Goal: Task Accomplishment & Management: Manage account settings

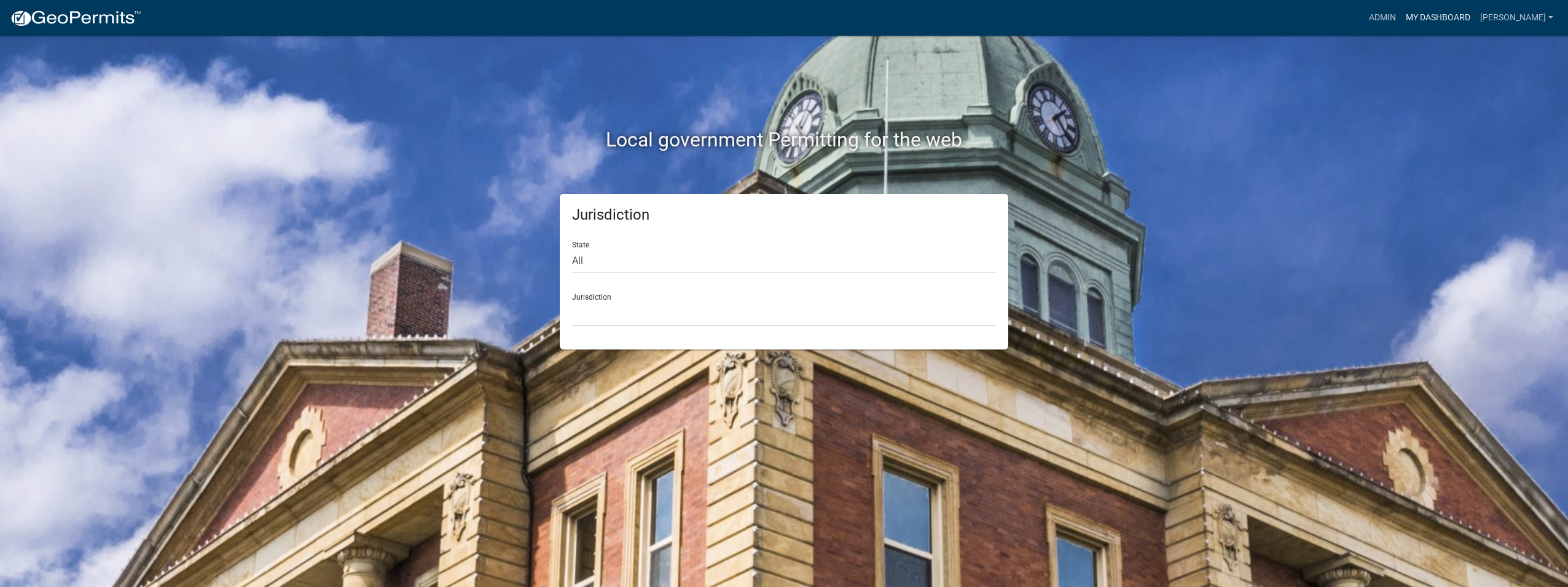
click at [1411, 15] on link "My Dashboard" at bounding box center [1438, 18] width 74 height 23
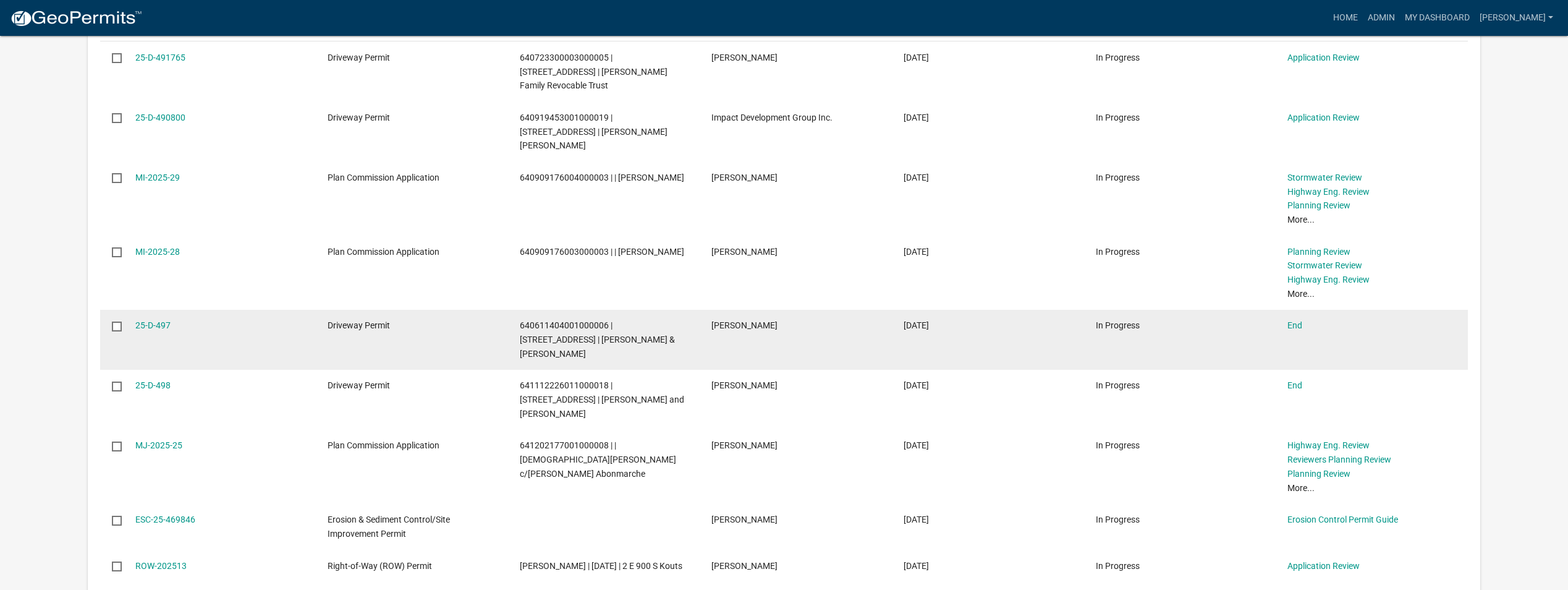
scroll to position [432, 0]
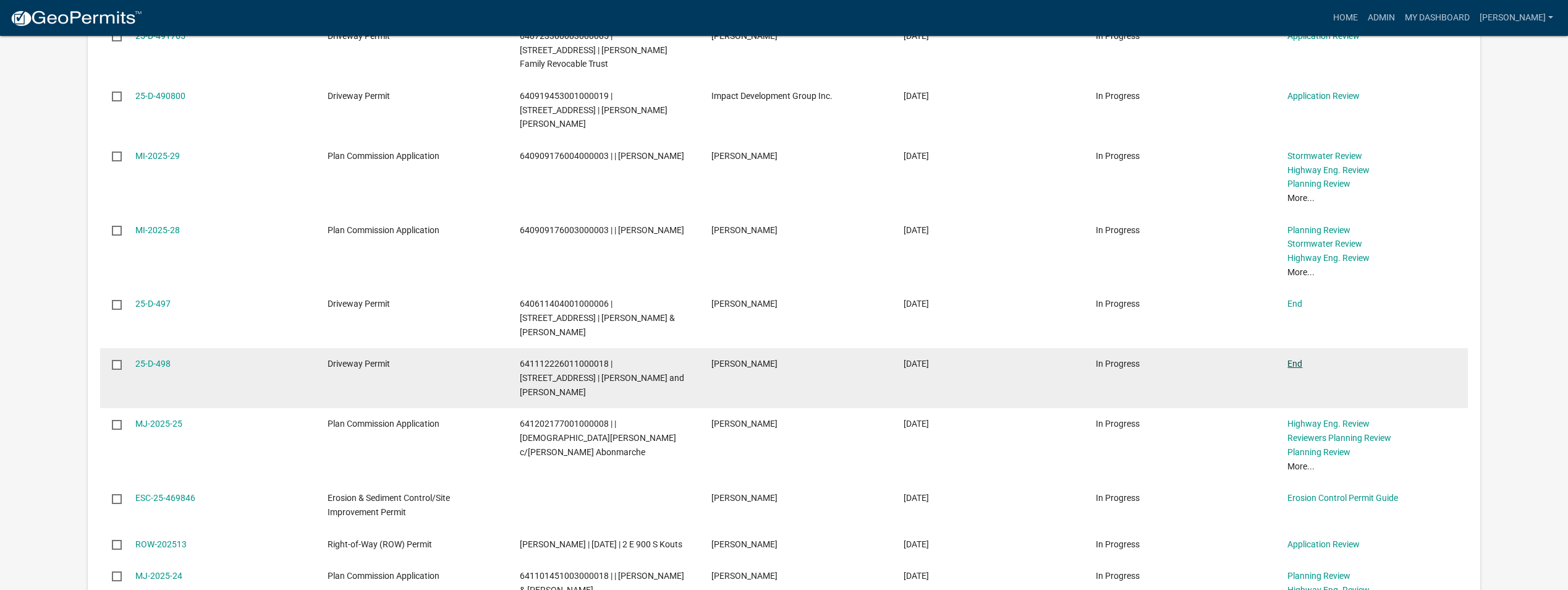
click at [1293, 359] on link "End" at bounding box center [1295, 363] width 14 height 10
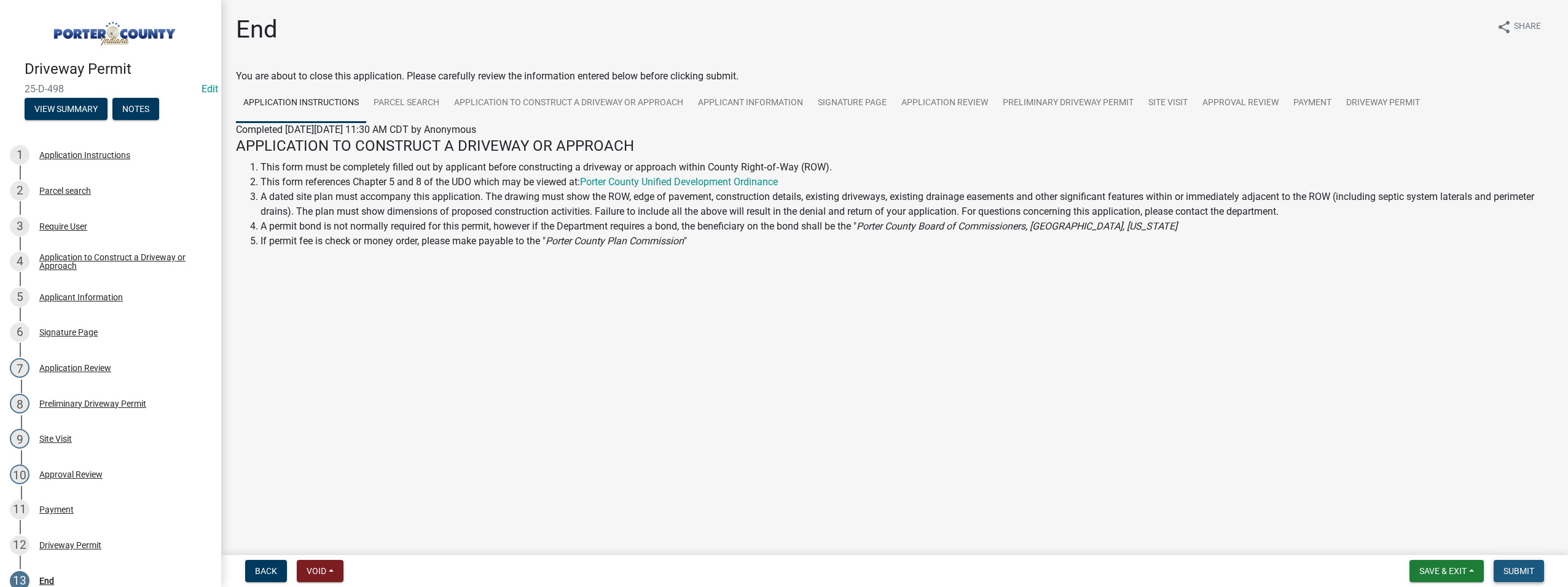
click at [1509, 563] on button "Submit" at bounding box center [1518, 571] width 50 height 22
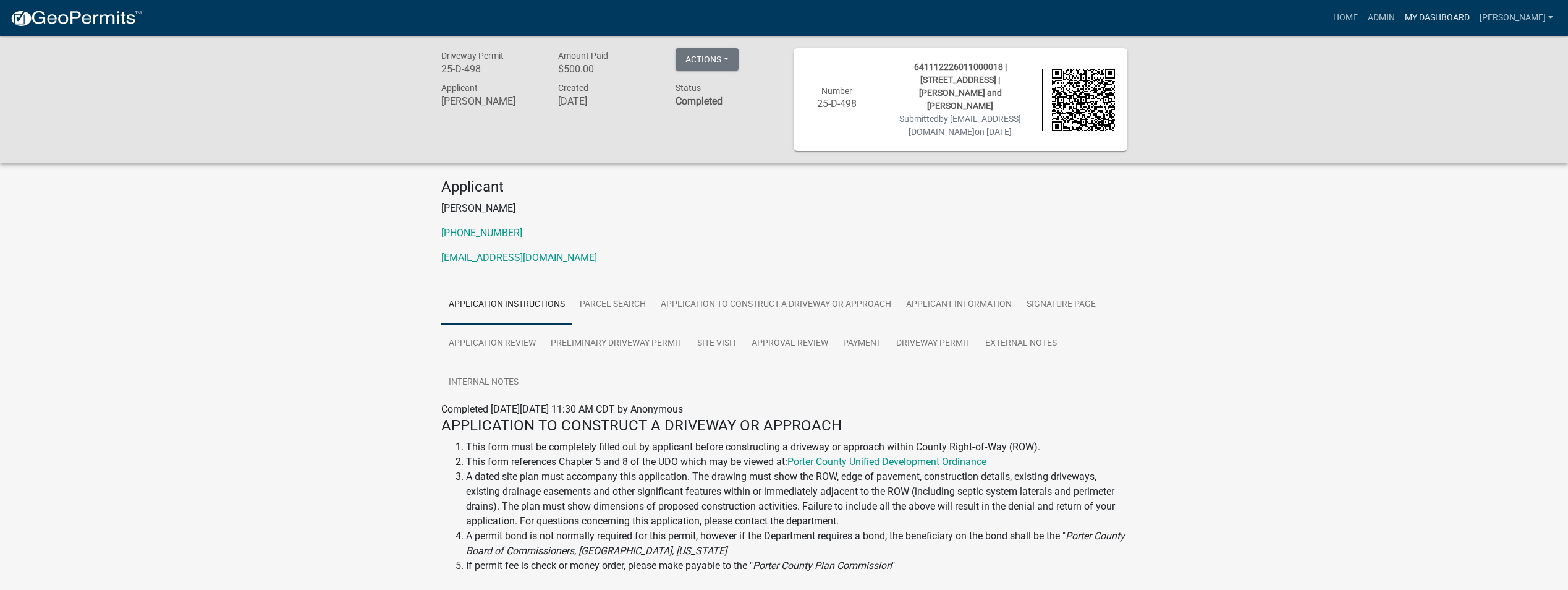
click at [1404, 14] on link "My Dashboard" at bounding box center [1437, 18] width 75 height 23
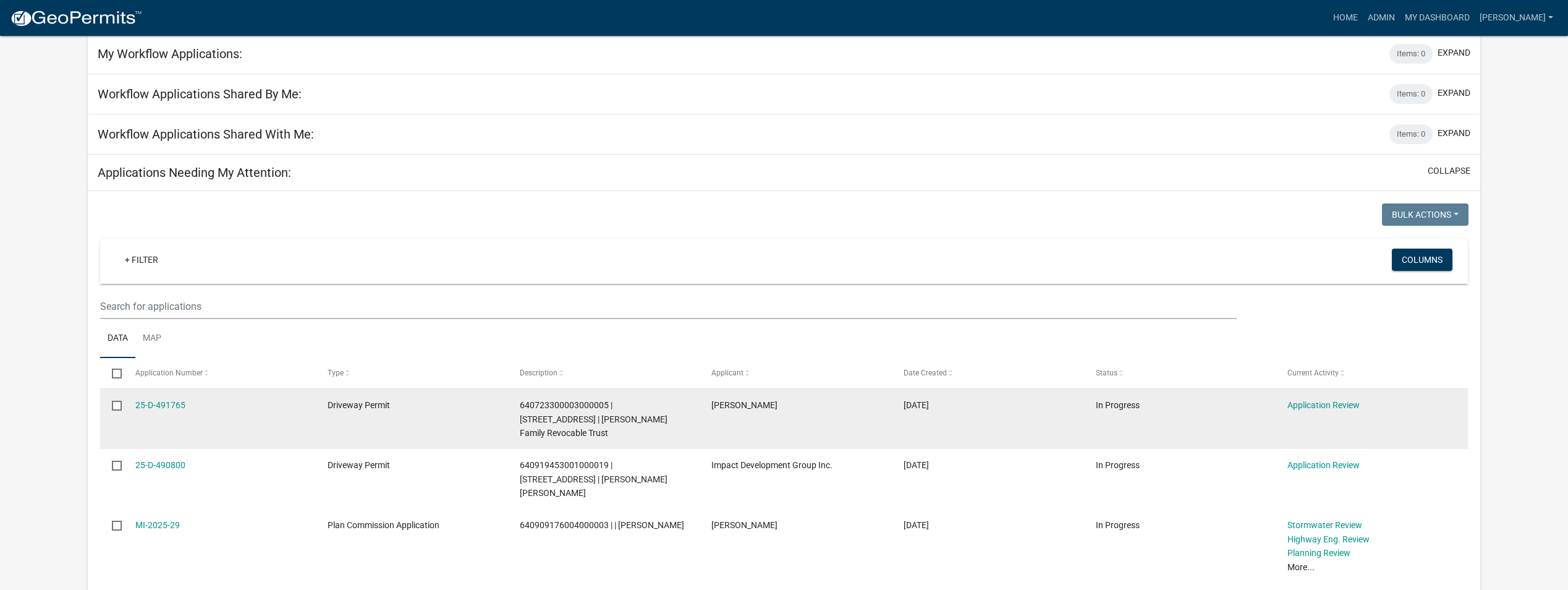
scroll to position [186, 0]
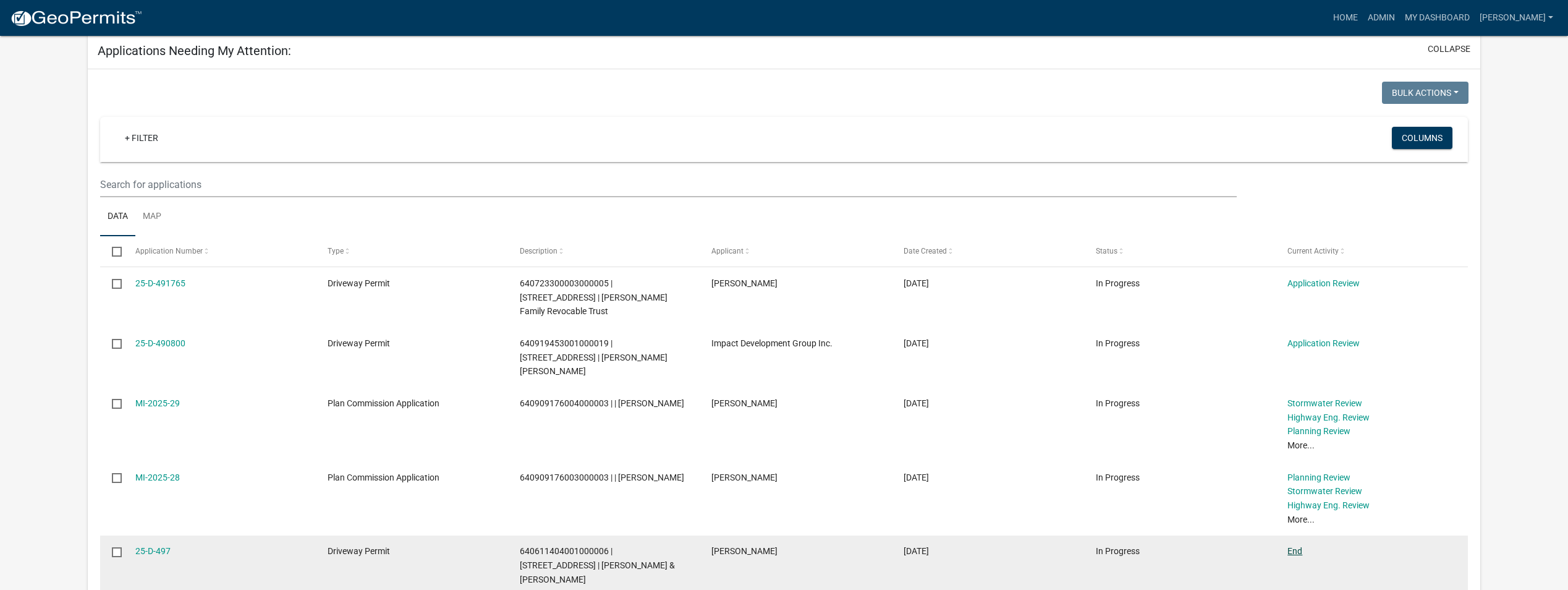
click at [1298, 546] on link "End" at bounding box center [1295, 551] width 14 height 10
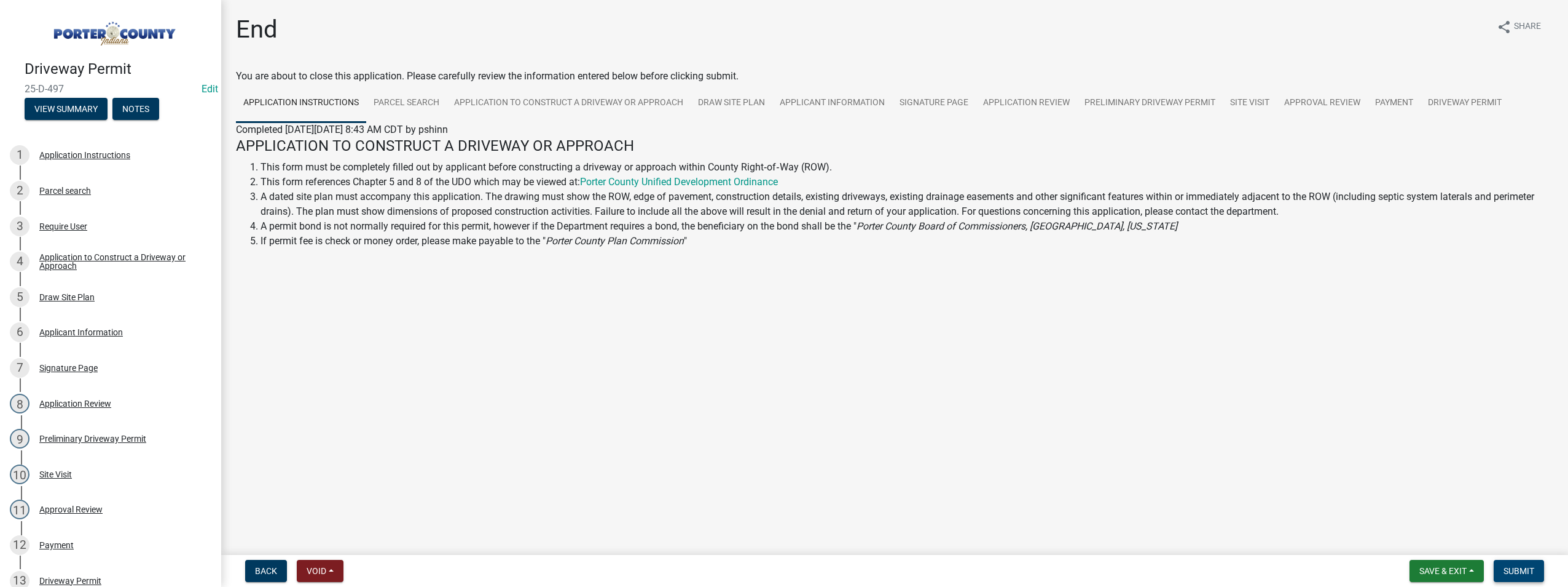
click at [1532, 576] on button "Submit" at bounding box center [1518, 571] width 50 height 22
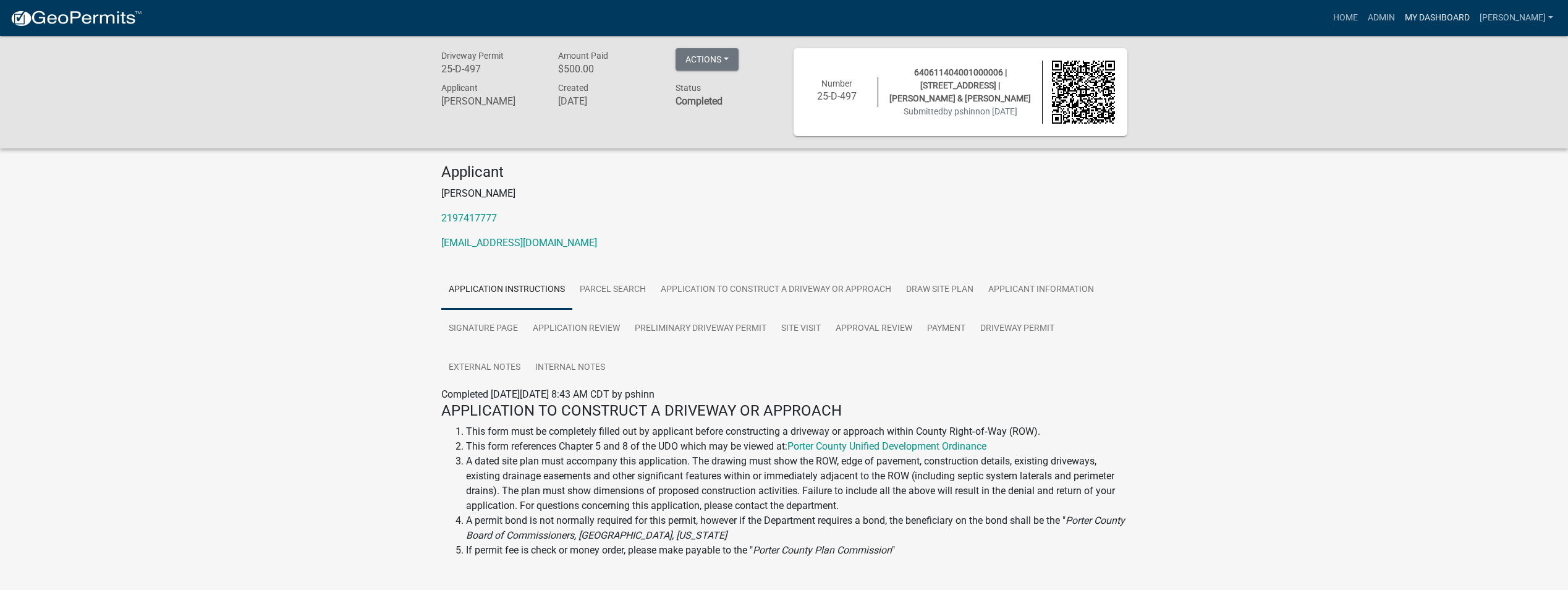
click at [1432, 16] on link "My Dashboard" at bounding box center [1437, 18] width 75 height 23
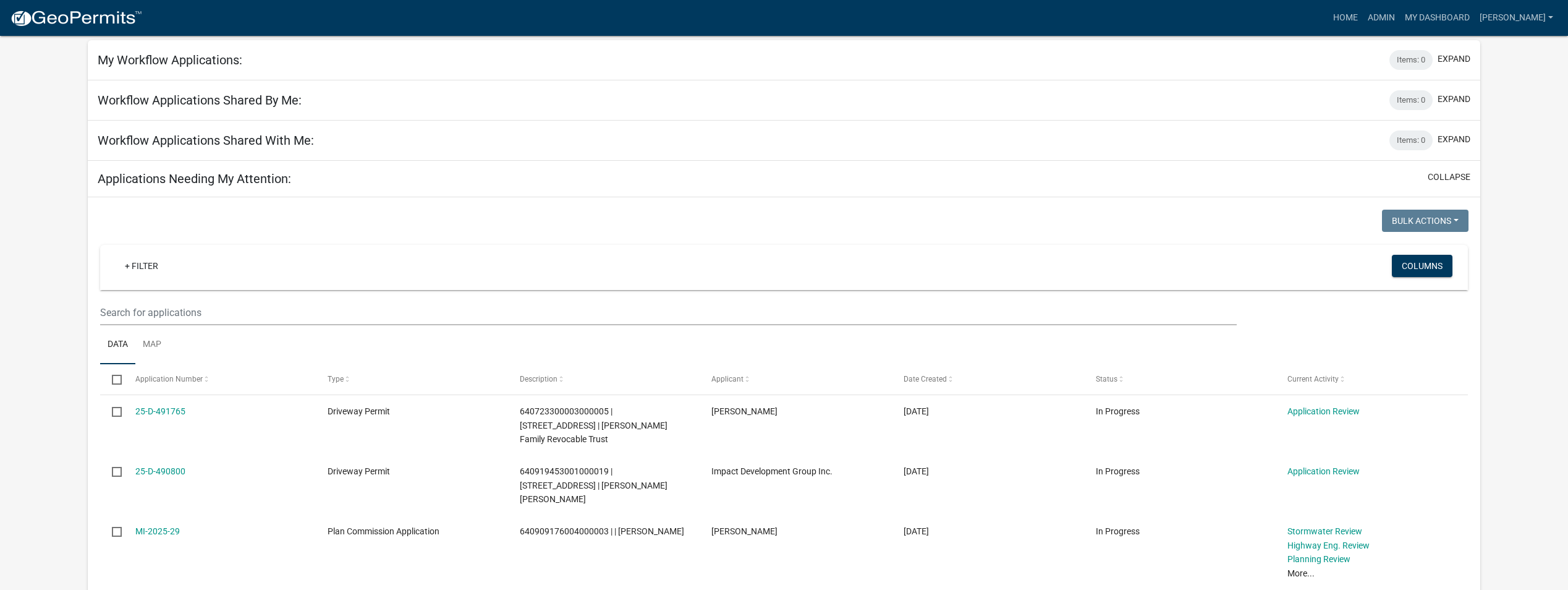
scroll to position [56, 0]
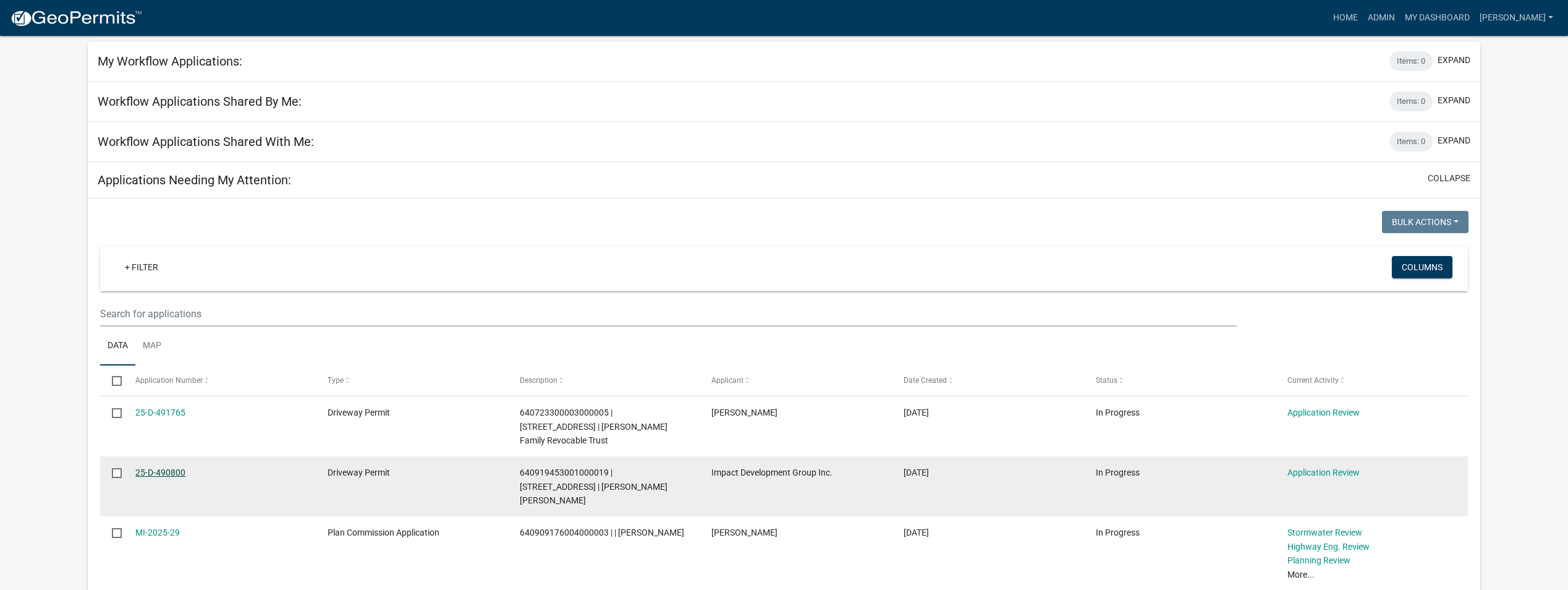
click at [146, 467] on link "25-D-490800" at bounding box center [160, 472] width 50 height 10
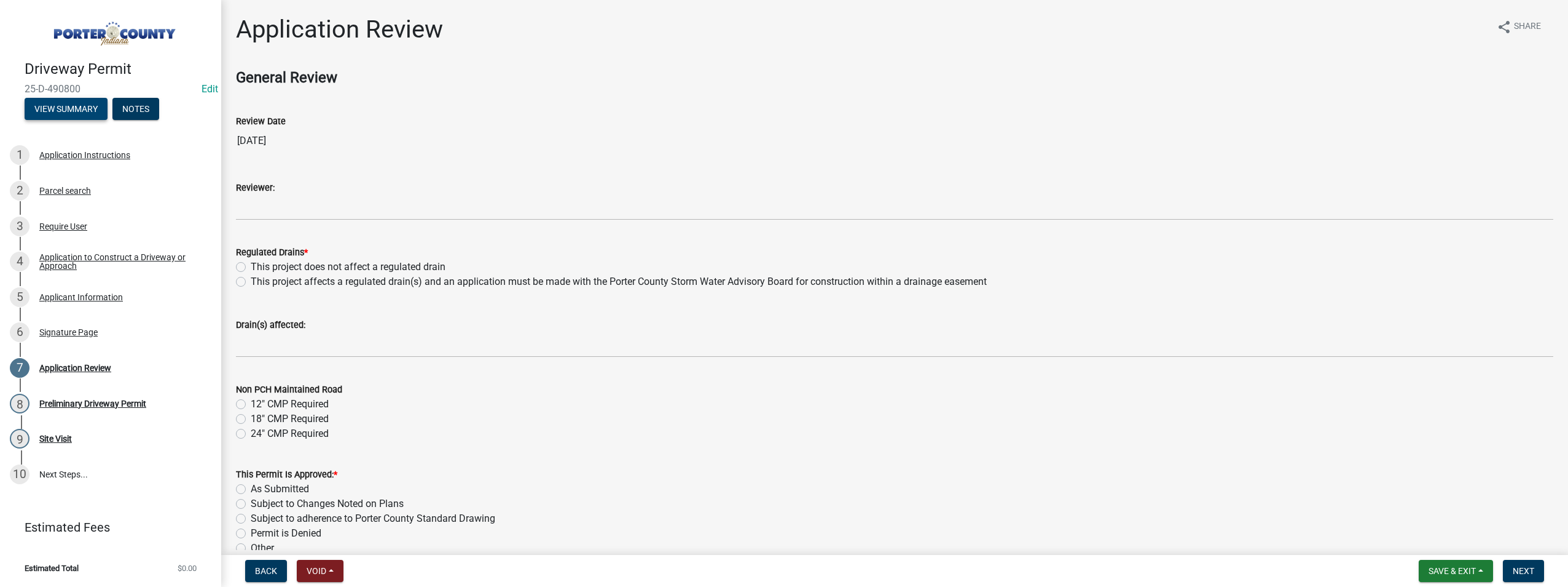
click at [70, 110] on button "View Summary" at bounding box center [66, 109] width 83 height 22
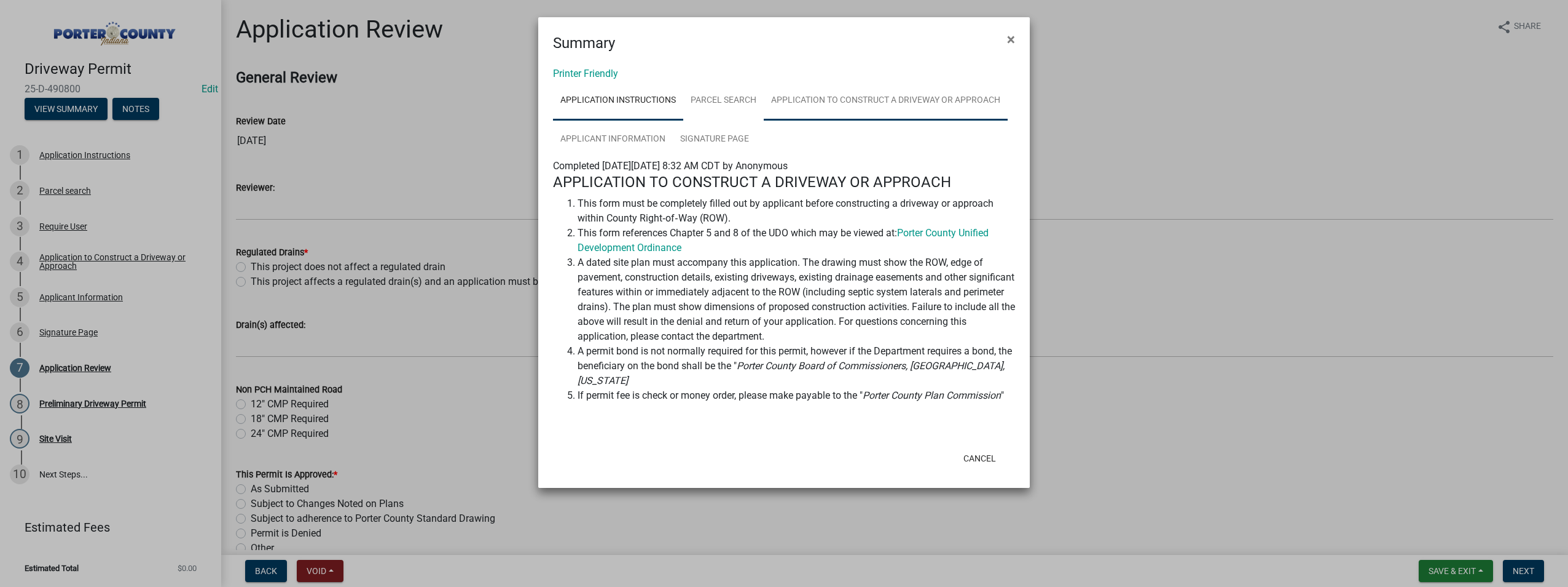
click at [855, 102] on link "Application to Construct a Driveway or Approach" at bounding box center [885, 100] width 244 height 39
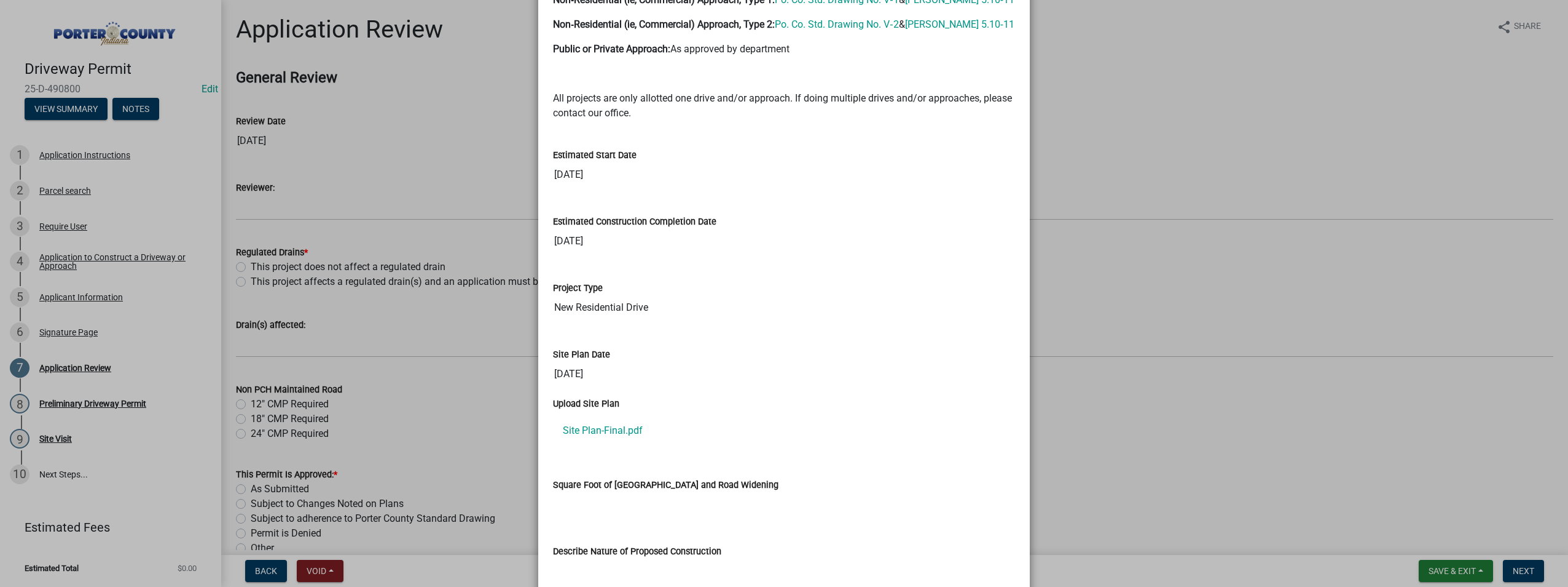
scroll to position [1107, 0]
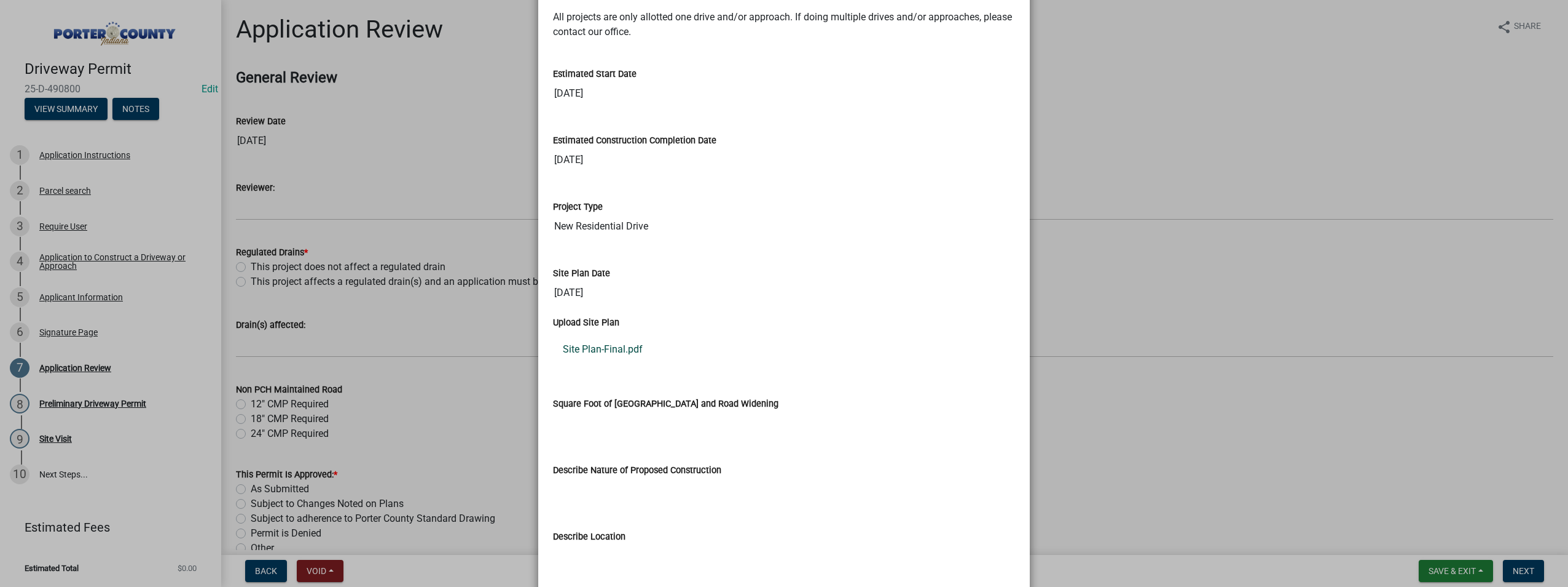
click at [584, 346] on link "Site Plan-Final.pdf" at bounding box center [784, 349] width 462 height 30
click at [1220, 169] on ngb-modal-window "Summary × Printer Friendly Application Instructions Parcel search Application t…" at bounding box center [784, 294] width 1568 height 587
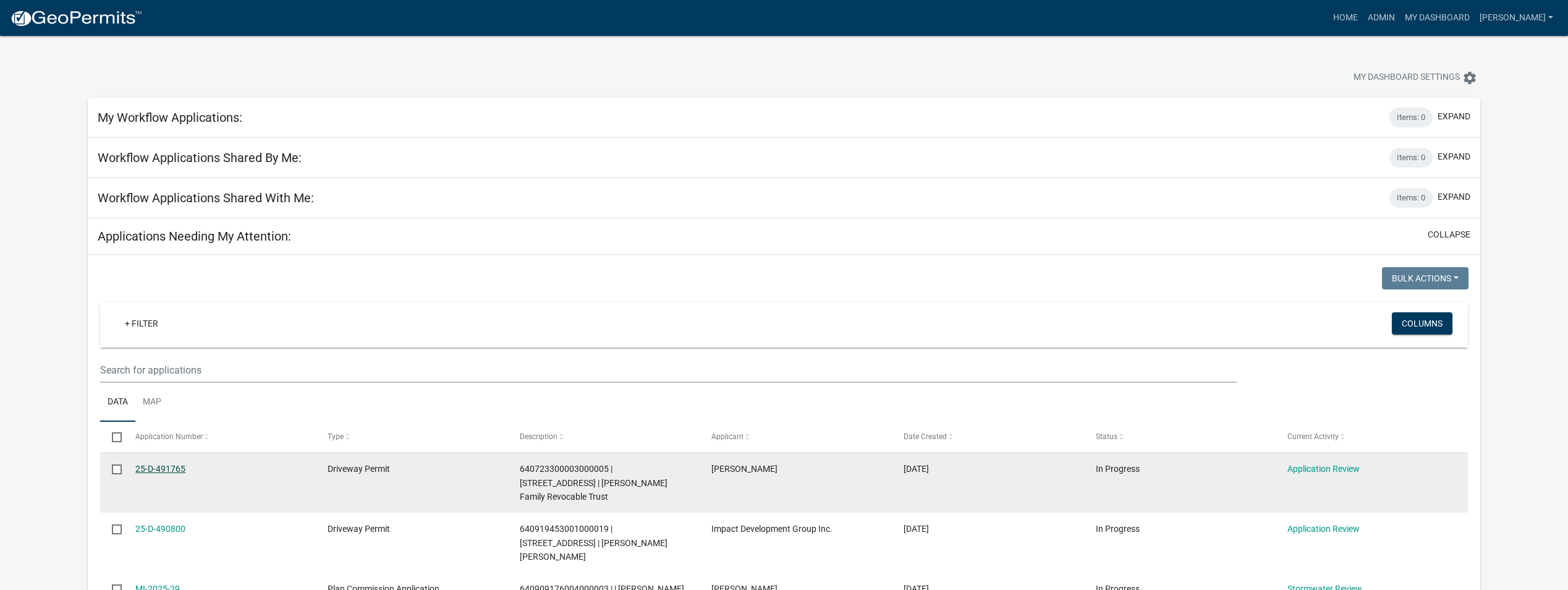
click at [148, 465] on link "25-D-491765" at bounding box center [160, 469] width 50 height 10
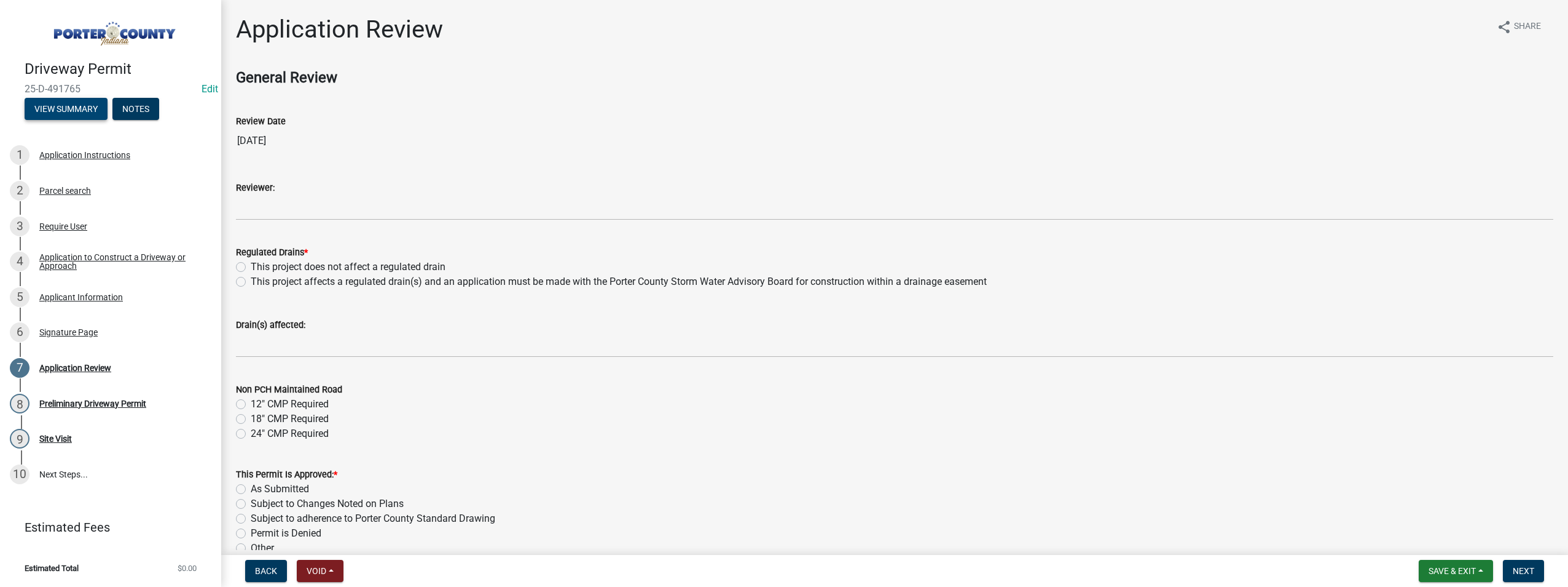
click at [51, 108] on button "View Summary" at bounding box center [66, 109] width 83 height 22
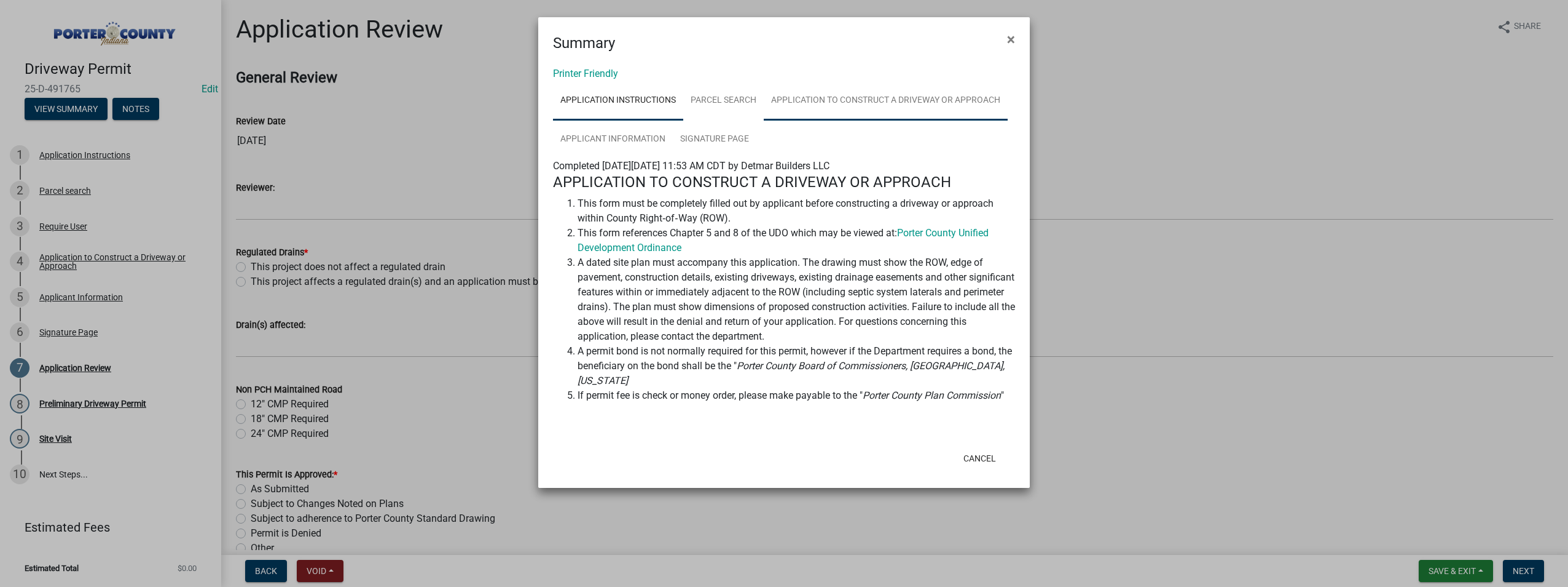
click at [894, 105] on link "Application to Construct a Driveway or Approach" at bounding box center [885, 100] width 244 height 39
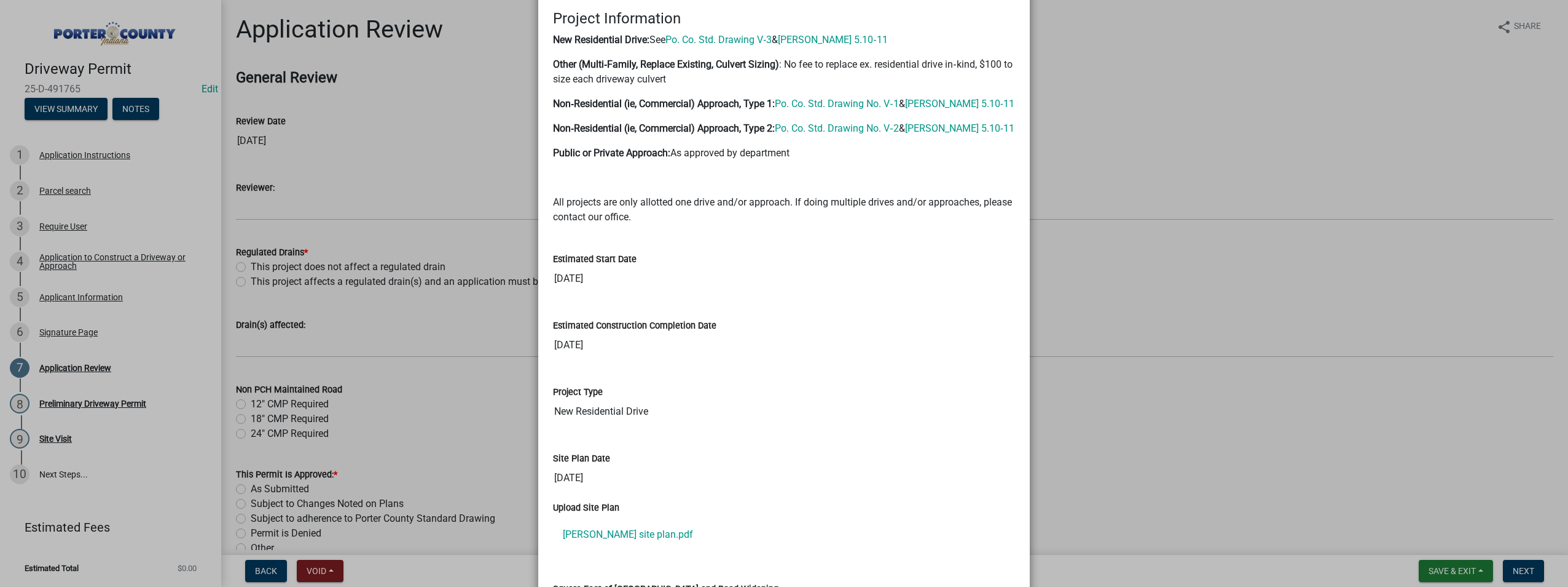
scroll to position [922, 0]
click at [574, 537] on link "[PERSON_NAME] site plan.pdf" at bounding box center [784, 533] width 462 height 30
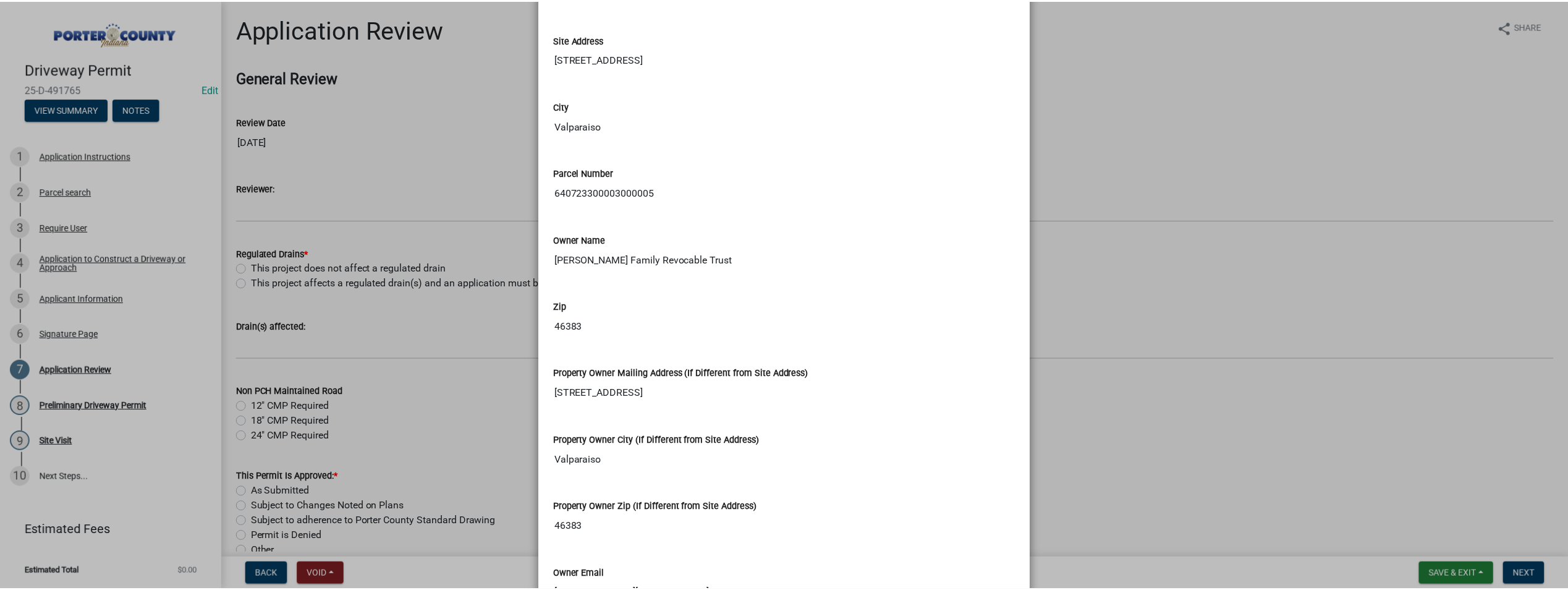
scroll to position [0, 0]
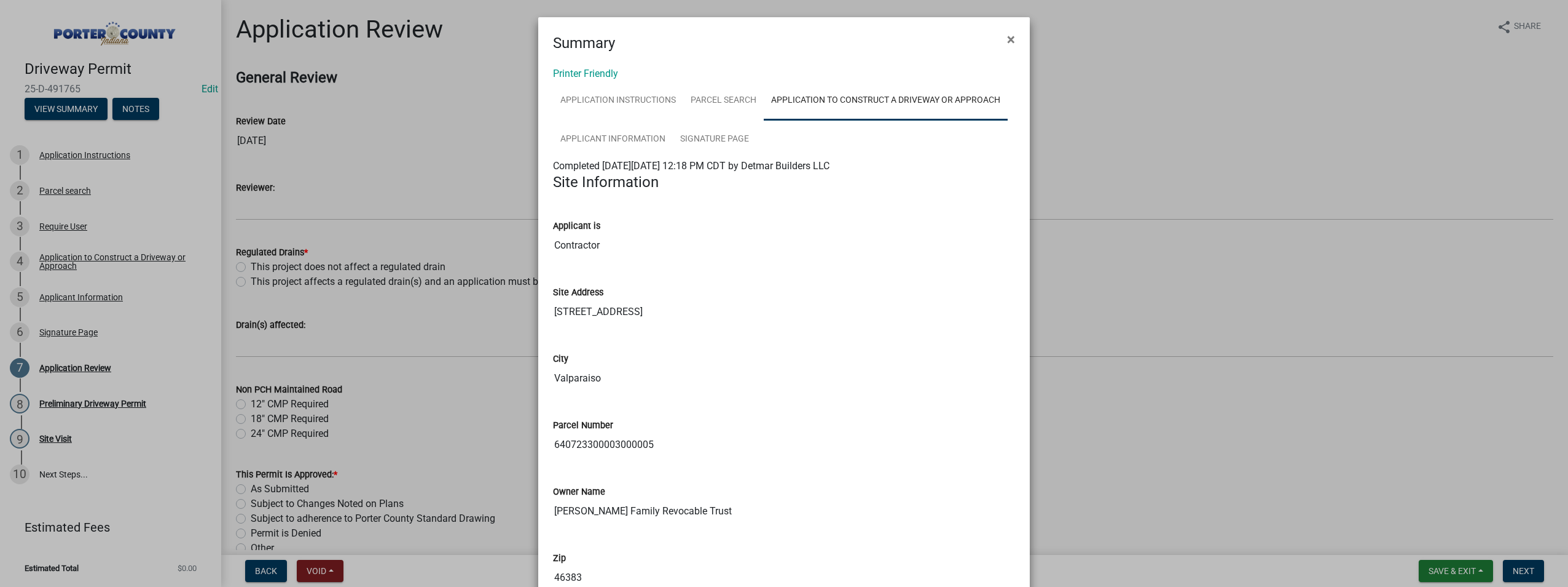
click at [75, 111] on ngb-modal-window "Summary × Printer Friendly Application Instructions Parcel search Application t…" at bounding box center [784, 294] width 1568 height 587
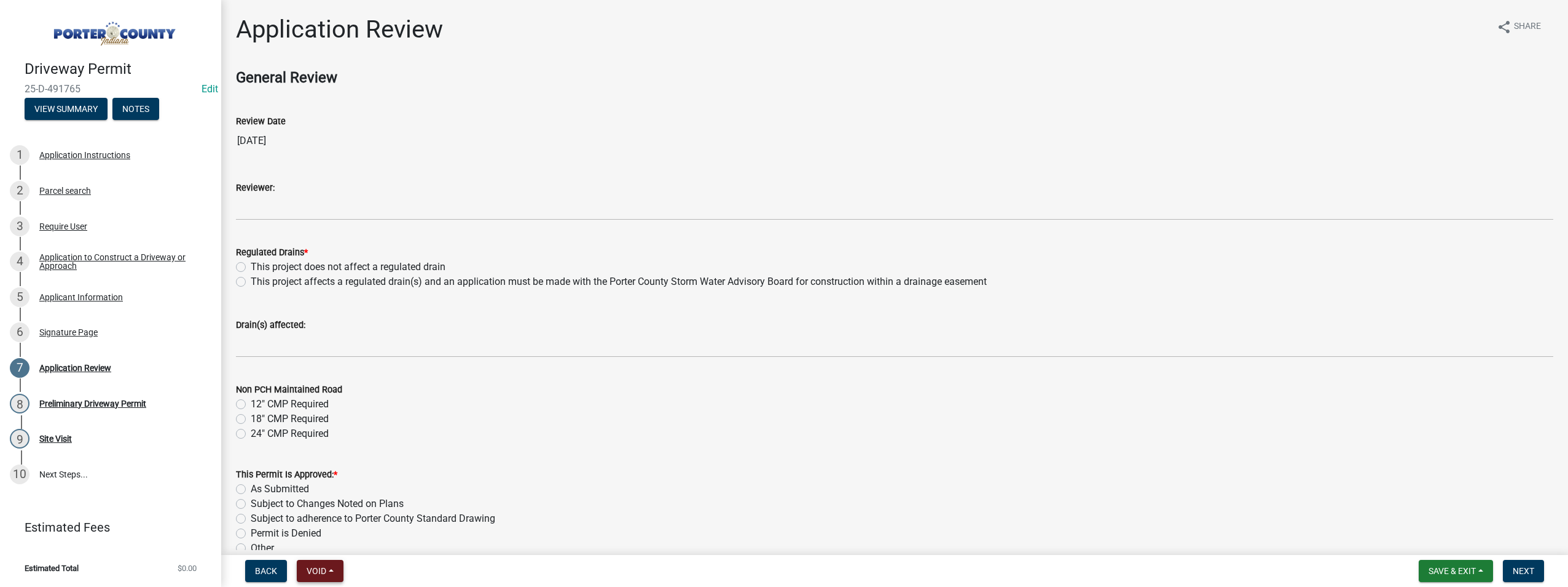
click at [336, 565] on button "Void" at bounding box center [320, 571] width 46 height 22
drag, startPoint x: 423, startPoint y: 271, endPoint x: 308, endPoint y: 255, distance: 116.1
click at [423, 270] on label "This project does not affect a regulated drain" at bounding box center [348, 266] width 195 height 14
click at [259, 267] on input "This project does not affect a regulated drain" at bounding box center [255, 263] width 8 height 8
radio input "true"
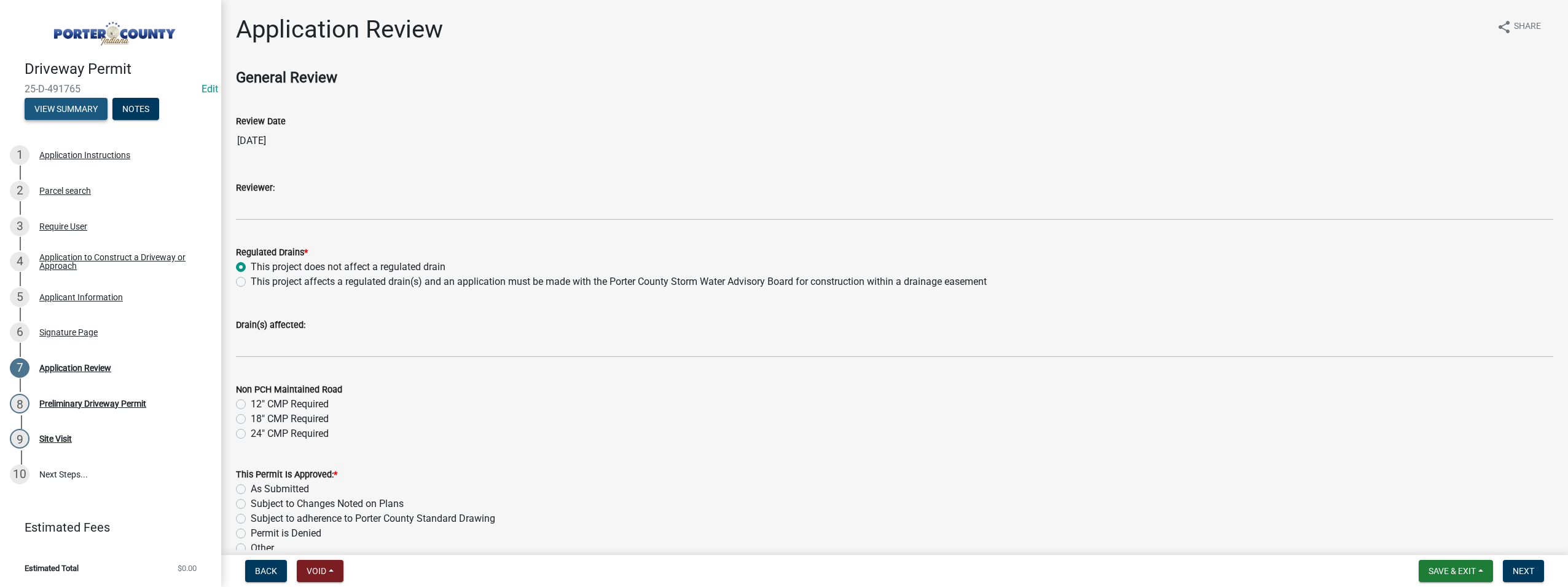
click at [58, 110] on button "View Summary" at bounding box center [66, 109] width 83 height 22
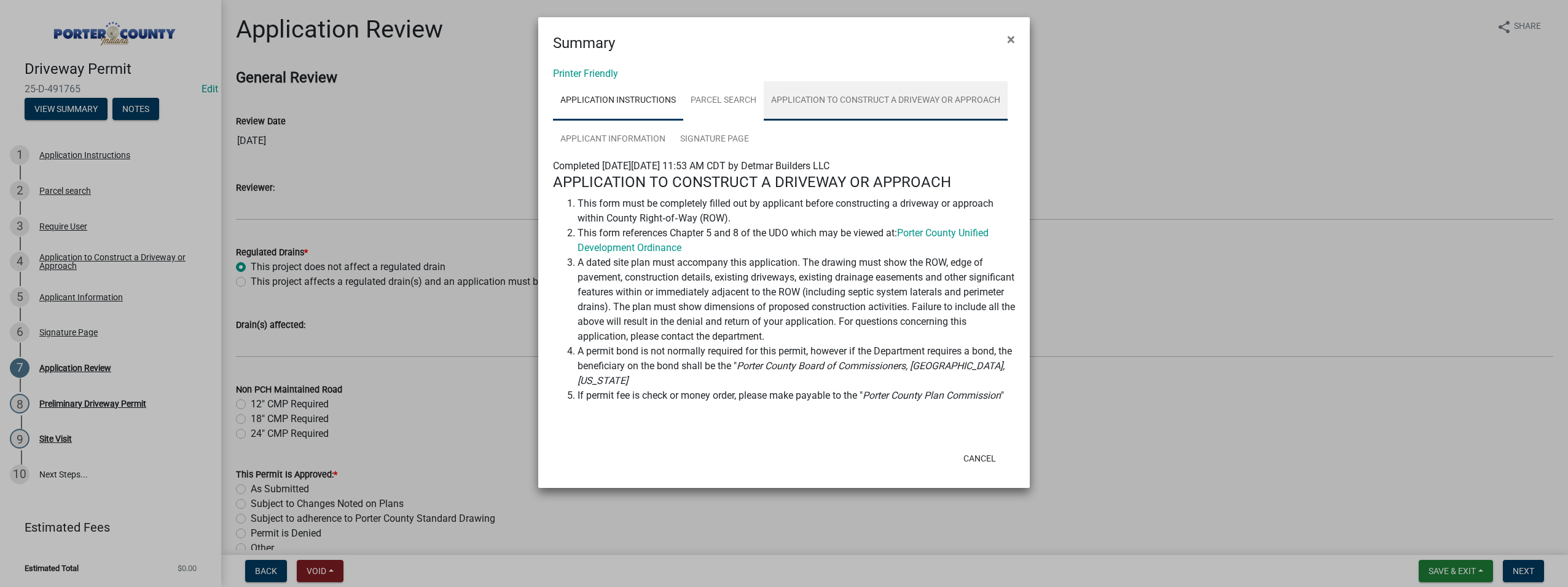
click at [902, 93] on link "Application to Construct a Driveway or Approach" at bounding box center [885, 100] width 244 height 39
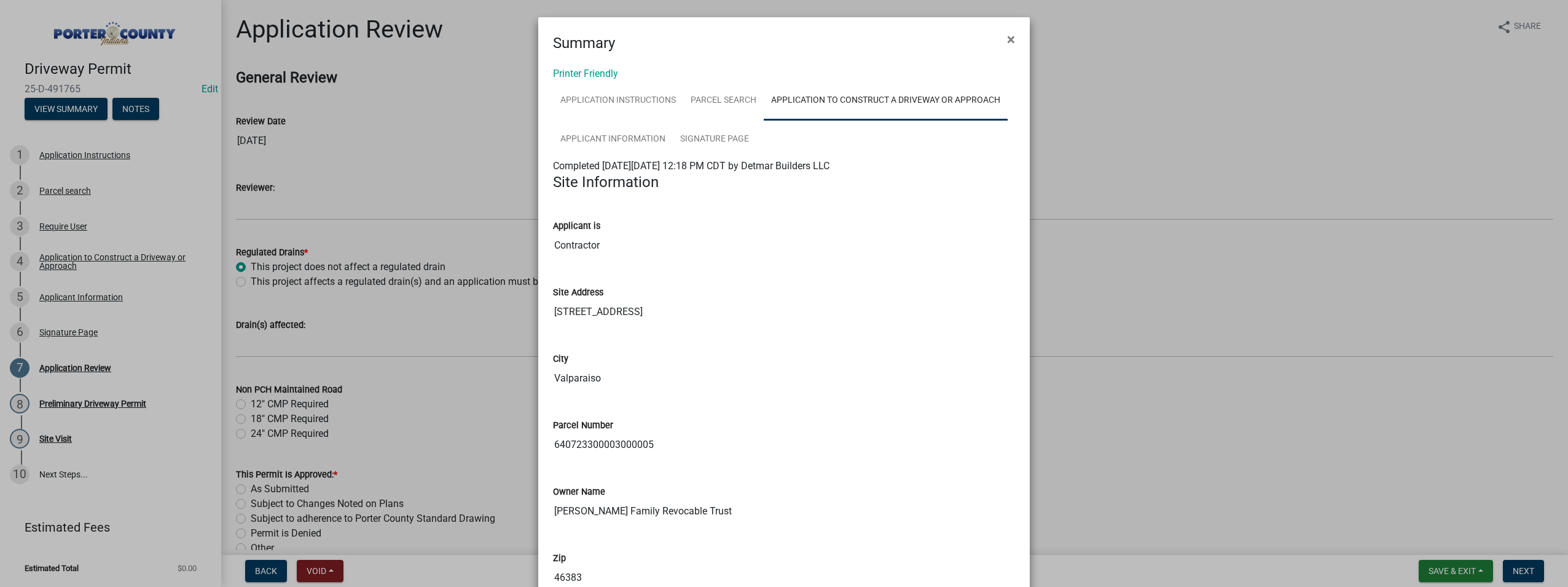
click at [469, 361] on ngb-modal-window "Summary × Printer Friendly Application Instructions Parcel search Application t…" at bounding box center [784, 294] width 1568 height 587
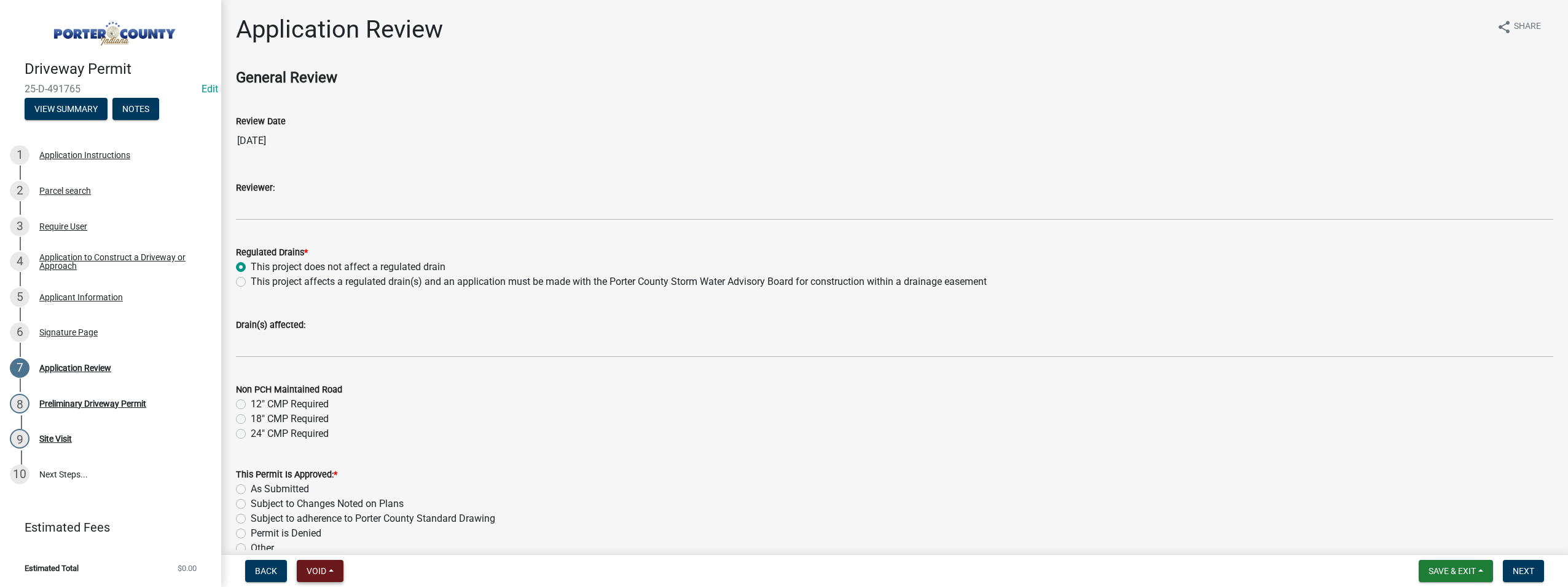
click at [334, 569] on button "Void" at bounding box center [320, 571] width 46 height 22
click at [320, 538] on button "Void" at bounding box center [345, 538] width 98 height 30
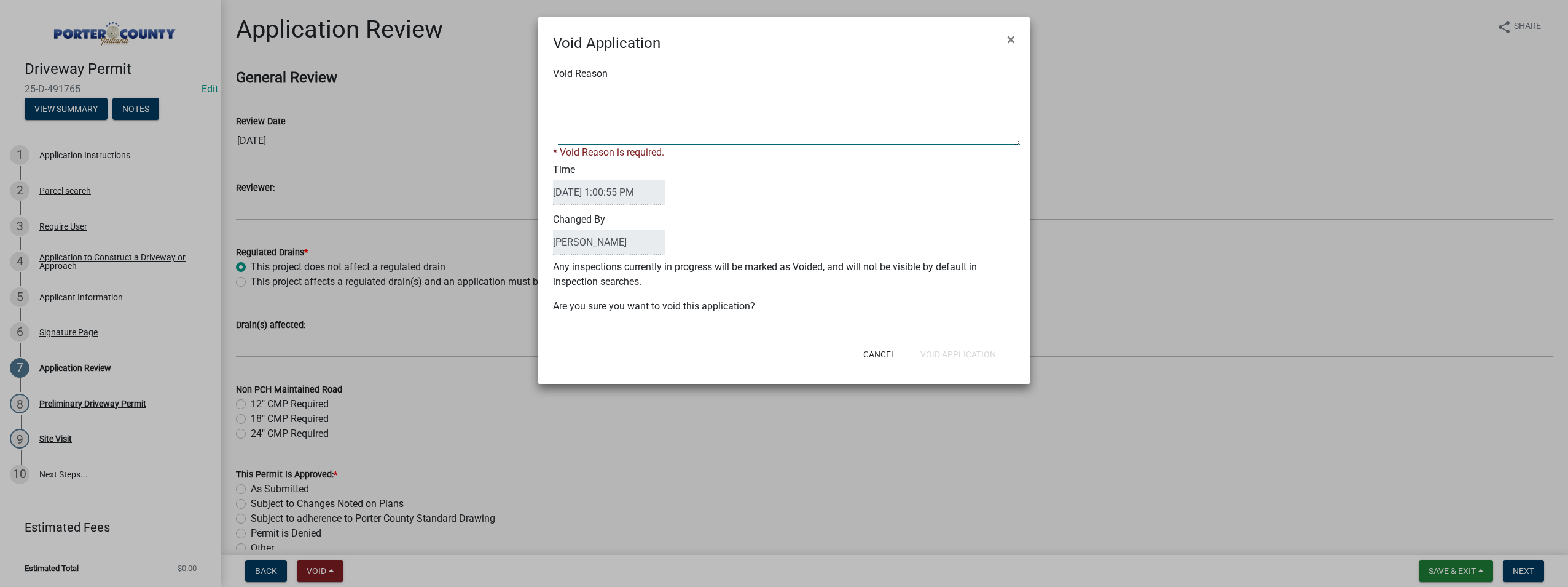
click at [595, 137] on textarea "Void Reason" at bounding box center [789, 114] width 462 height 62
type textarea "S"
type textarea "Driveway needs to be filed with INDOT"
click at [953, 349] on button "Void Application" at bounding box center [957, 354] width 95 height 22
